Goal: Obtain resource: Obtain resource

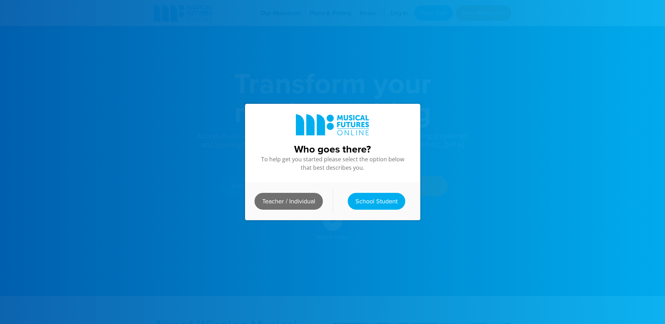
click at [294, 198] on link "Teacher / Individual" at bounding box center [288, 201] width 68 height 17
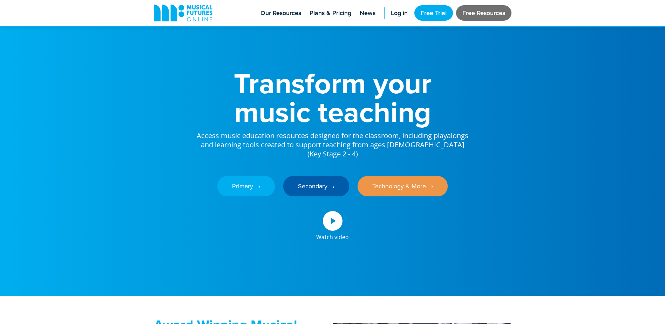
click at [476, 13] on link "Free Resources" at bounding box center [483, 12] width 55 height 15
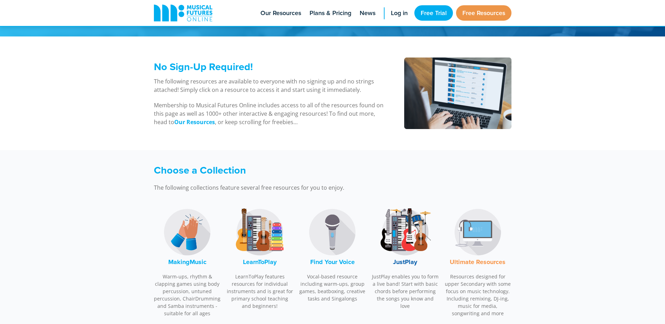
scroll to position [105, 0]
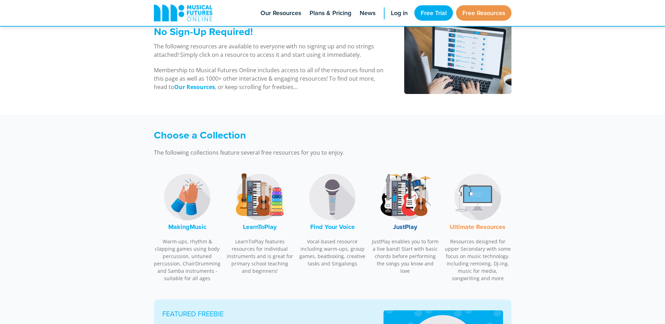
click at [178, 227] on font "MakingMusic" at bounding box center [187, 226] width 38 height 9
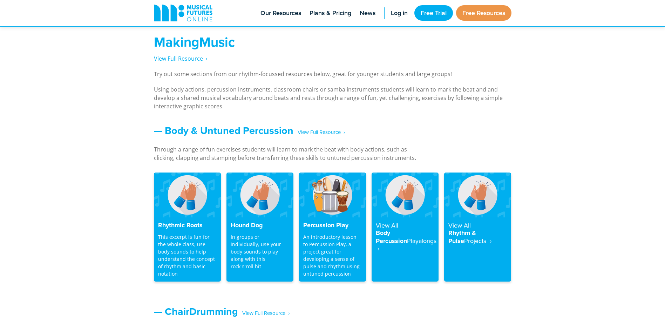
scroll to position [519, 0]
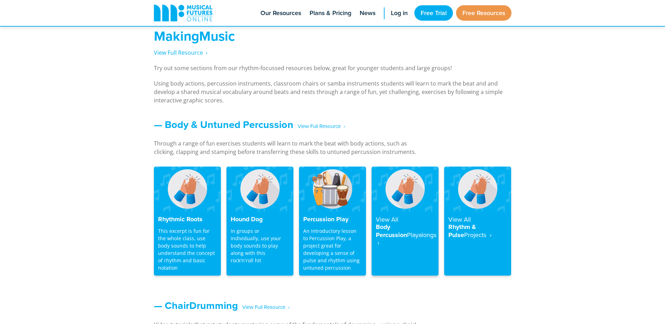
click at [405, 232] on strong "Playalongs ‎ ›" at bounding box center [406, 238] width 61 height 17
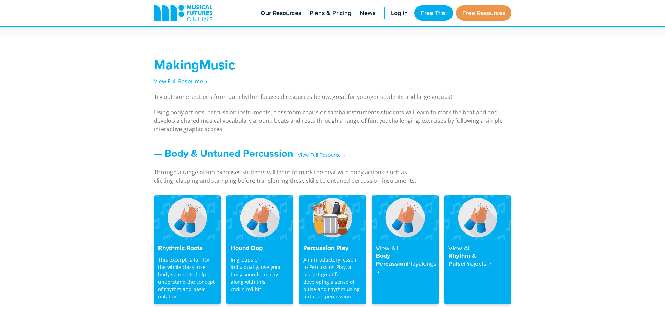
scroll to position [561, 0]
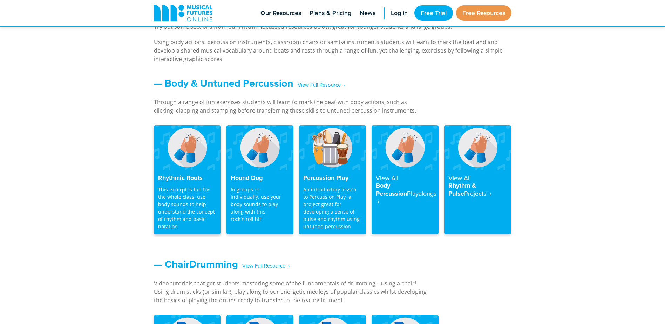
click at [181, 177] on h4 "Rhythmic Roots" at bounding box center [187, 178] width 59 height 8
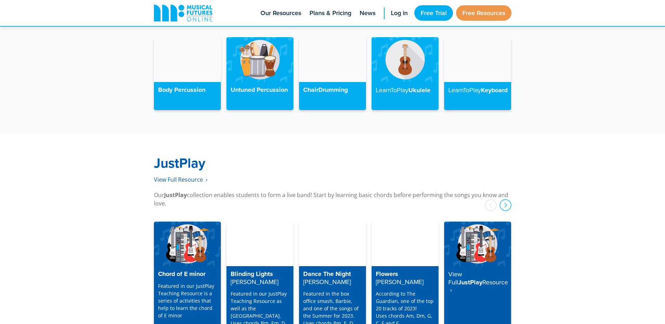
scroll to position [1717, 0]
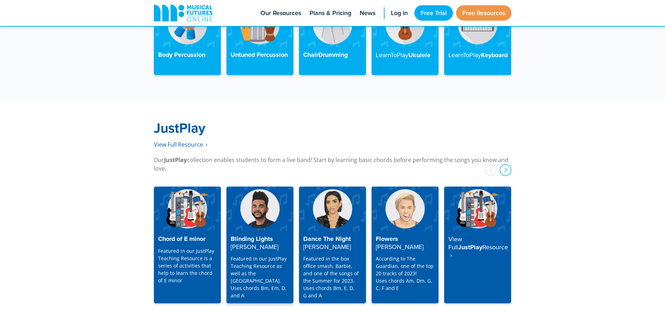
click at [260, 242] on strong "[PERSON_NAME]" at bounding box center [255, 246] width 48 height 9
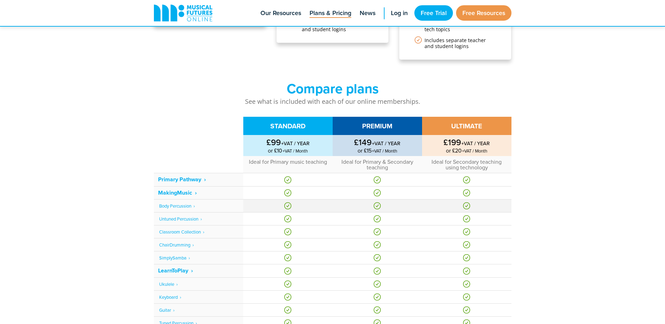
scroll to position [175, 0]
